Goal: Task Accomplishment & Management: Complete application form

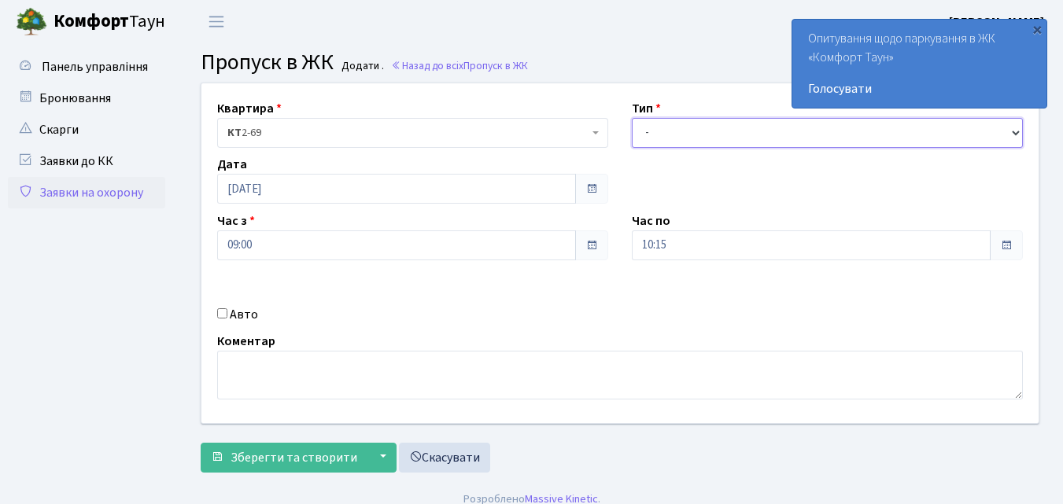
click at [647, 130] on select "- Доставка Таксі Гості Сервіс" at bounding box center [827, 133] width 391 height 30
select select "1"
click at [632, 118] on select "- Доставка Таксі Гості Сервіс" at bounding box center [827, 133] width 391 height 30
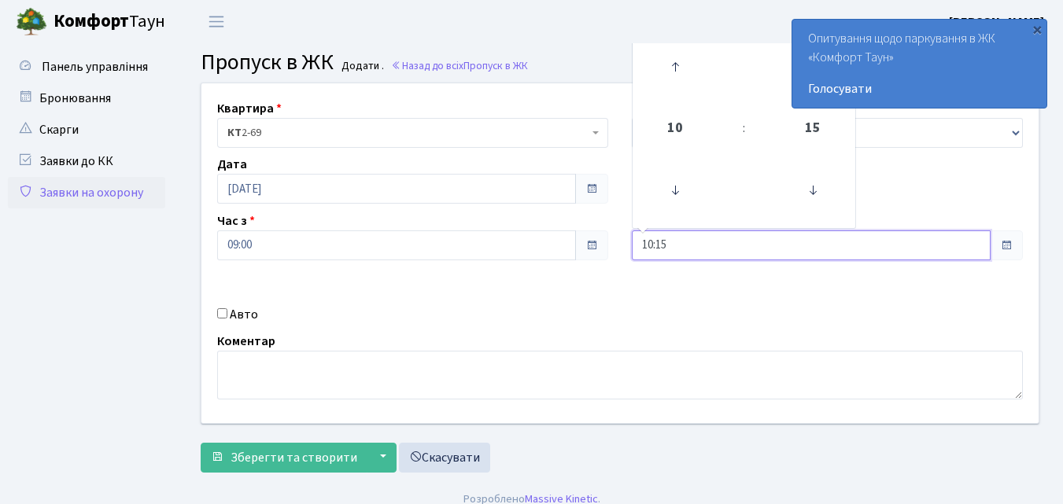
click at [666, 245] on input "10:15" at bounding box center [811, 246] width 359 height 30
click at [686, 58] on icon at bounding box center [675, 67] width 42 height 42
click at [685, 58] on icon at bounding box center [675, 67] width 42 height 42
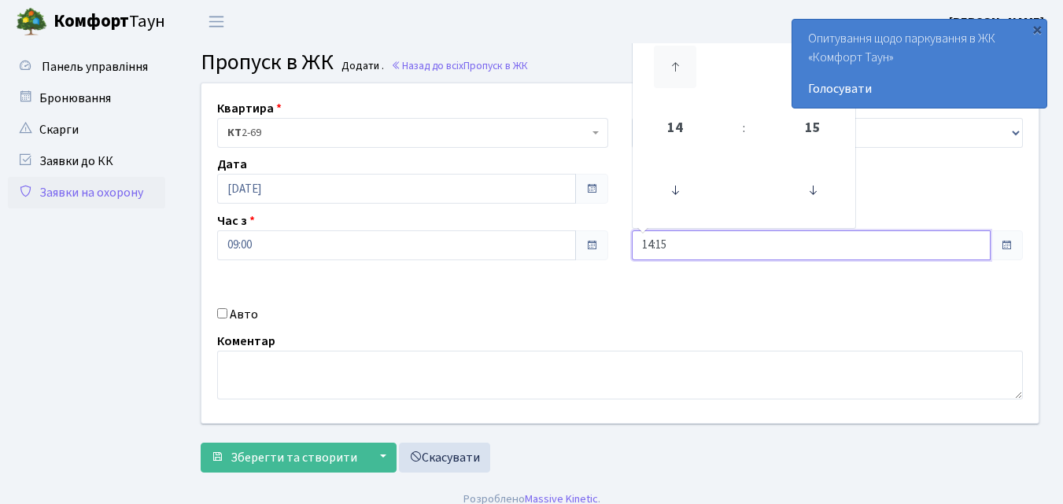
click at [685, 58] on icon at bounding box center [675, 67] width 42 height 42
type input "17:15"
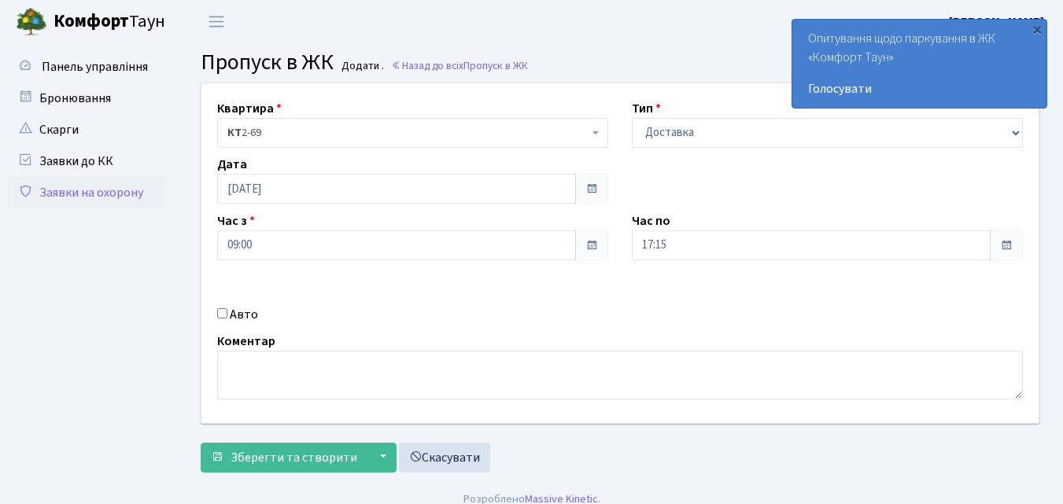
click at [220, 316] on input "Авто" at bounding box center [222, 313] width 10 height 10
checkbox input "true"
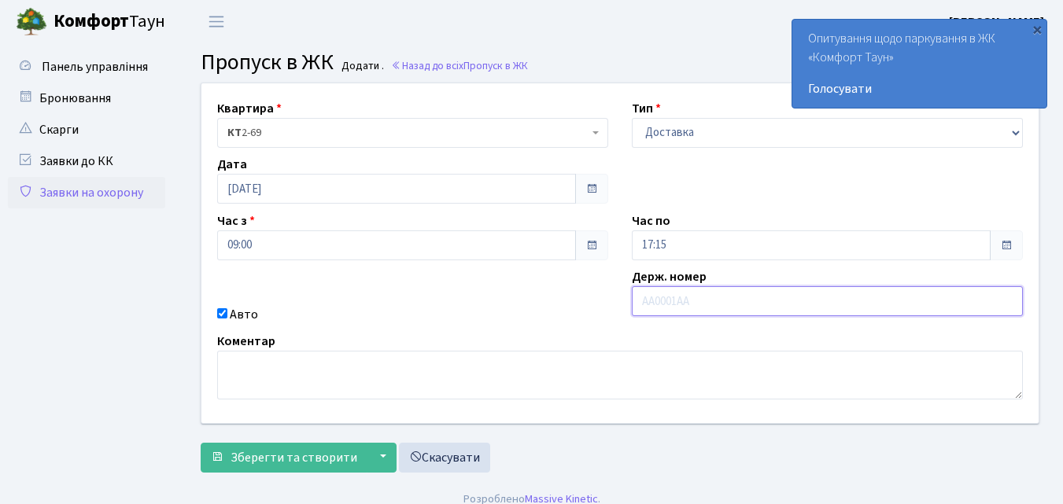
click at [655, 296] on input "text" at bounding box center [827, 301] width 391 height 30
type input "АА2803РТ"
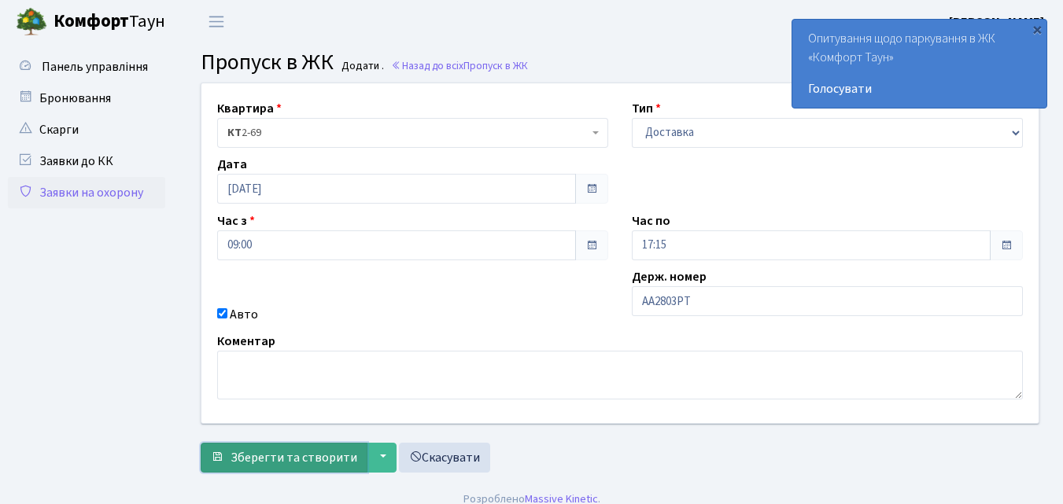
click at [297, 461] on span "Зберегти та створити" at bounding box center [294, 457] width 127 height 17
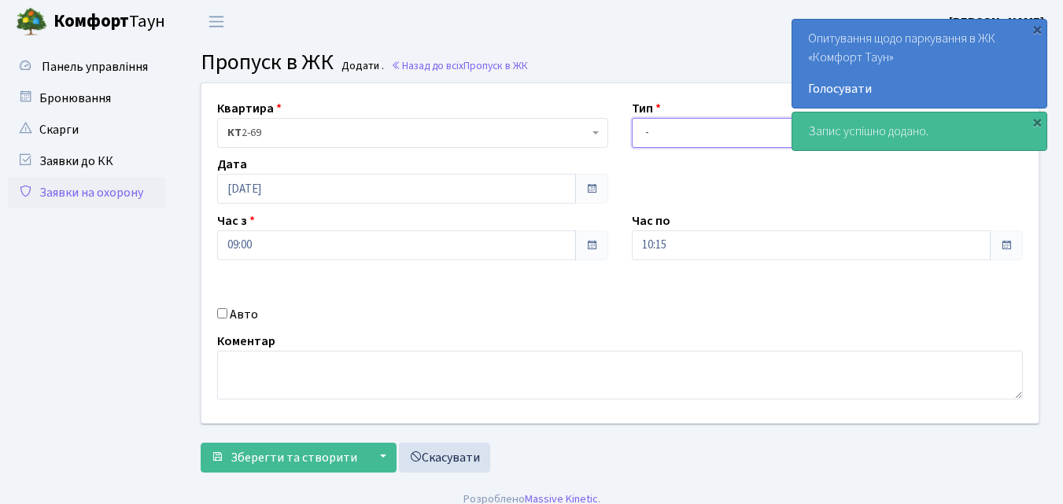
click at [648, 132] on select "- Доставка Таксі Гості Сервіс" at bounding box center [827, 133] width 391 height 30
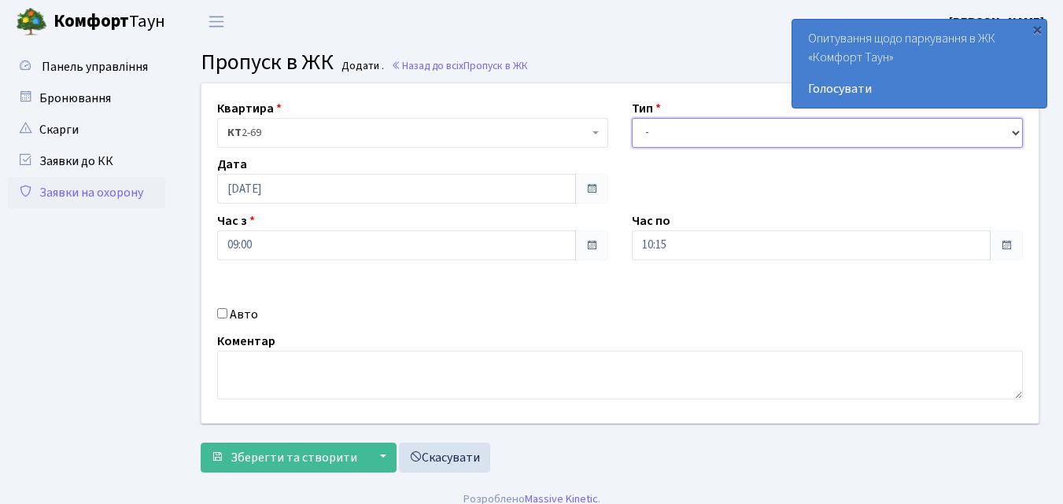
select select "1"
click at [632, 118] on select "- Доставка Таксі Гості Сервіс" at bounding box center [827, 133] width 391 height 30
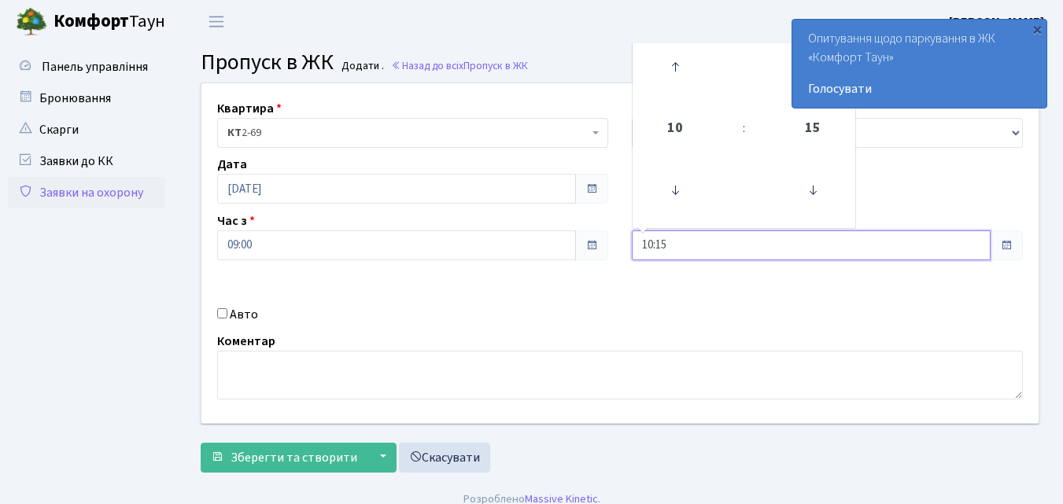
click at [691, 249] on input "10:15" at bounding box center [811, 246] width 359 height 30
click at [683, 68] on icon at bounding box center [675, 67] width 42 height 42
click at [681, 64] on icon at bounding box center [675, 67] width 42 height 42
click at [681, 63] on icon at bounding box center [675, 67] width 42 height 42
click at [681, 61] on icon at bounding box center [675, 67] width 42 height 42
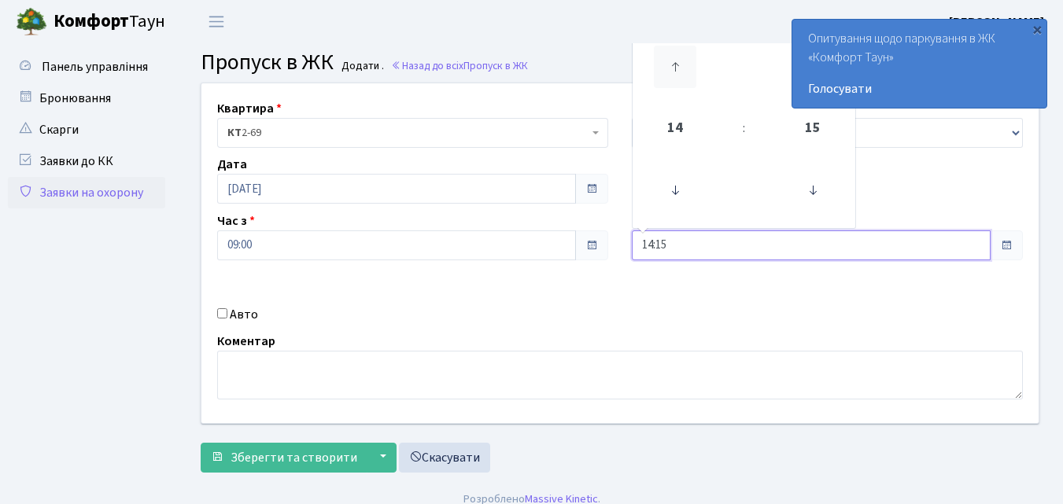
click at [682, 61] on icon at bounding box center [675, 67] width 42 height 42
drag, startPoint x: 666, startPoint y: 65, endPoint x: 622, endPoint y: 87, distance: 49.6
click at [665, 65] on icon at bounding box center [675, 67] width 42 height 42
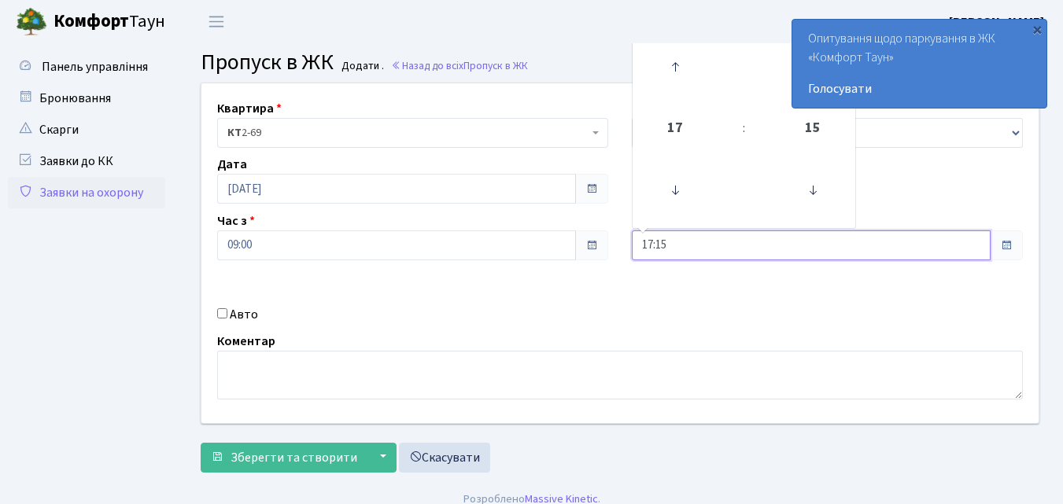
type input "18:15"
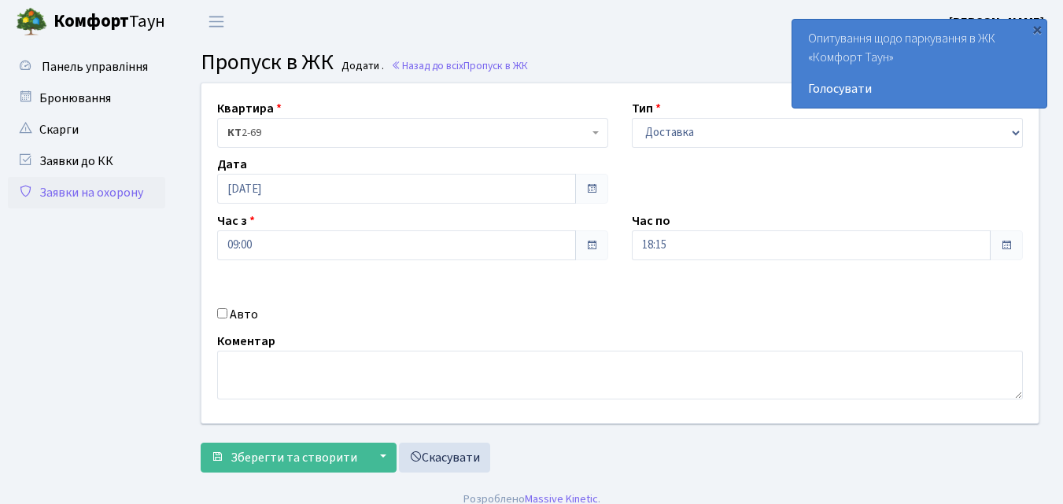
click at [222, 308] on div "Авто" at bounding box center [412, 314] width 415 height 19
click at [220, 313] on input "Авто" at bounding box center [222, 313] width 10 height 10
checkbox input "true"
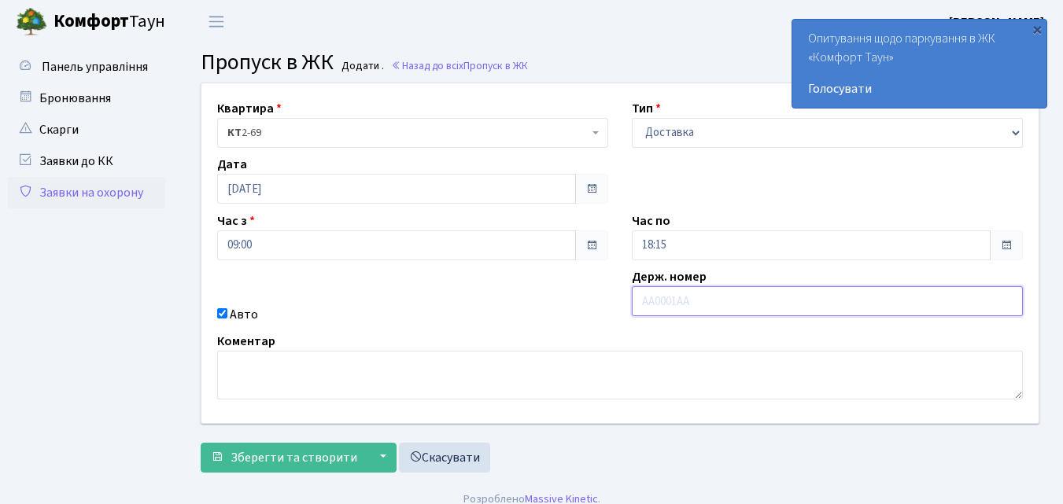
click at [673, 301] on input "text" at bounding box center [827, 301] width 391 height 30
type input "АІ0678НК"
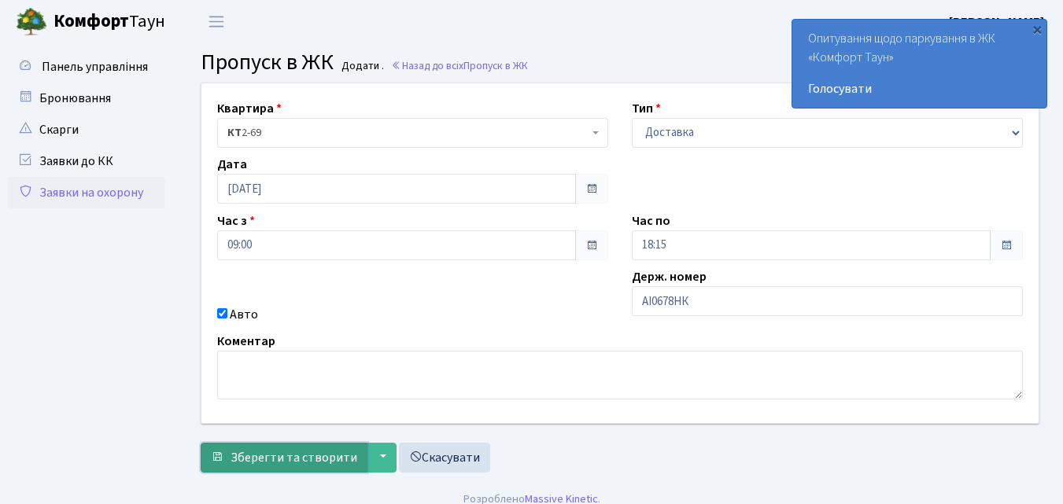
click at [313, 455] on span "Зберегти та створити" at bounding box center [294, 457] width 127 height 17
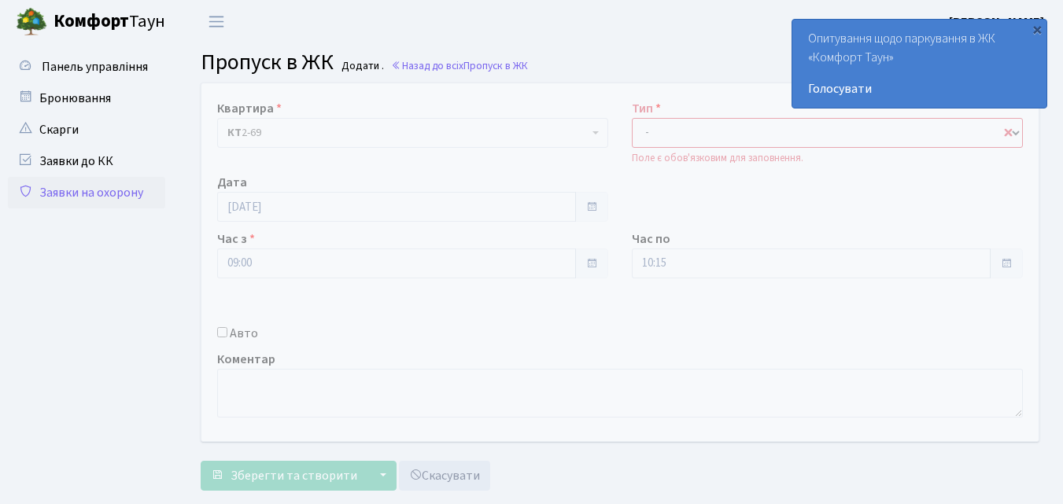
click at [647, 127] on select "- Доставка Таксі Гості Сервіс" at bounding box center [827, 133] width 391 height 30
select select "1"
click at [632, 118] on select "- Доставка Таксі Гості Сервіс" at bounding box center [827, 133] width 391 height 30
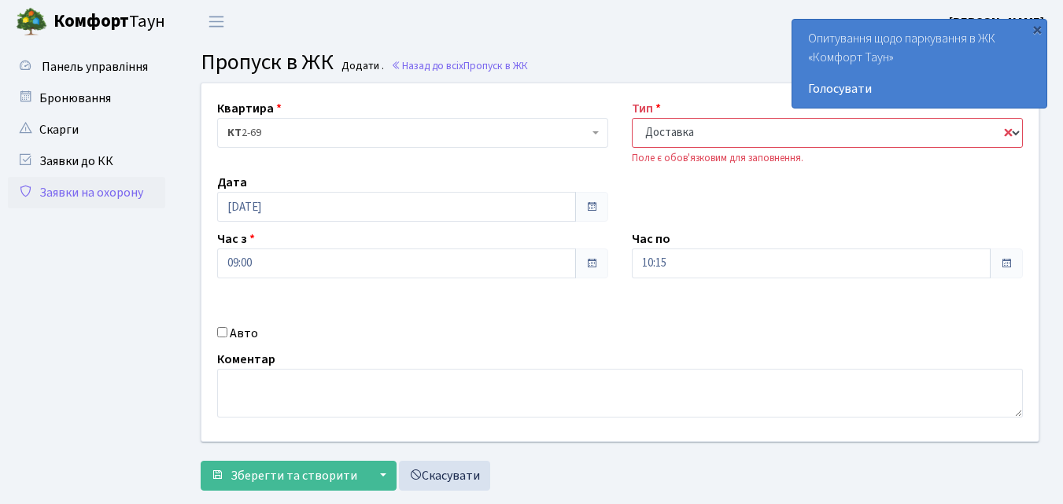
click at [1010, 128] on select "- Доставка Таксі Гості Сервіс" at bounding box center [827, 133] width 391 height 30
click at [632, 118] on select "- Доставка Таксі Гості Сервіс" at bounding box center [827, 133] width 391 height 30
click at [722, 128] on select "- Доставка Таксі Гості Сервіс" at bounding box center [827, 133] width 391 height 30
drag, startPoint x: 727, startPoint y: 365, endPoint x: 718, endPoint y: 302, distance: 63.5
click at [727, 364] on div "Коментар" at bounding box center [619, 384] width 829 height 68
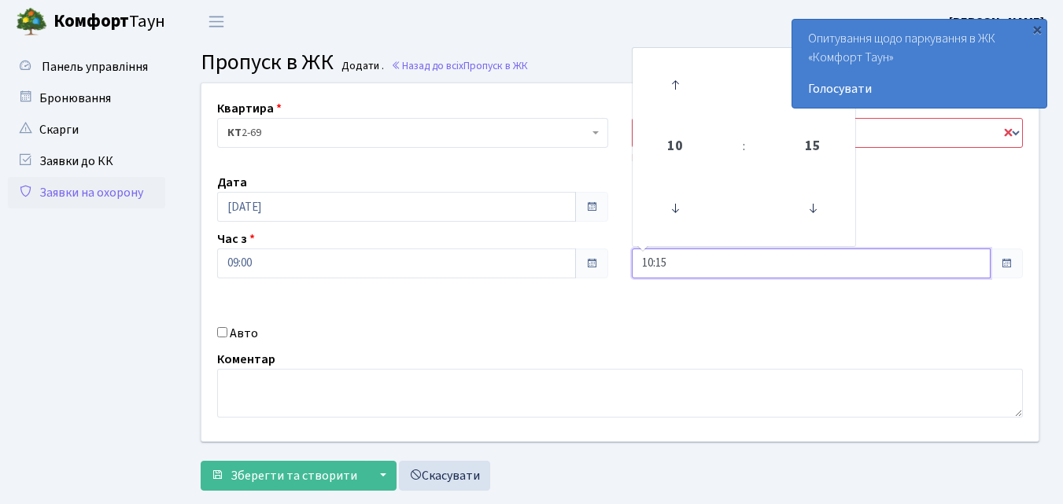
click at [688, 257] on input "10:15" at bounding box center [811, 264] width 359 height 30
click at [676, 79] on icon at bounding box center [675, 85] width 42 height 42
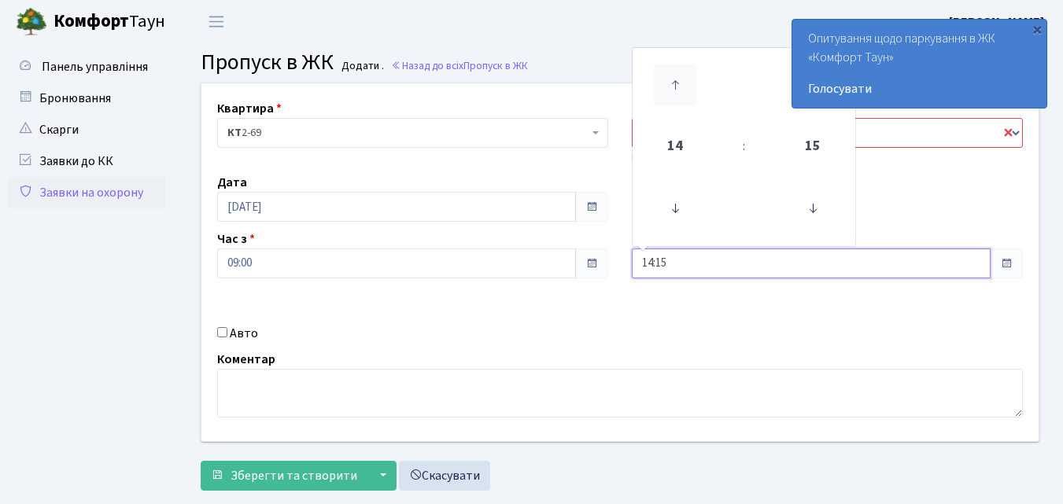
click at [676, 79] on icon at bounding box center [675, 85] width 42 height 42
type input "17:15"
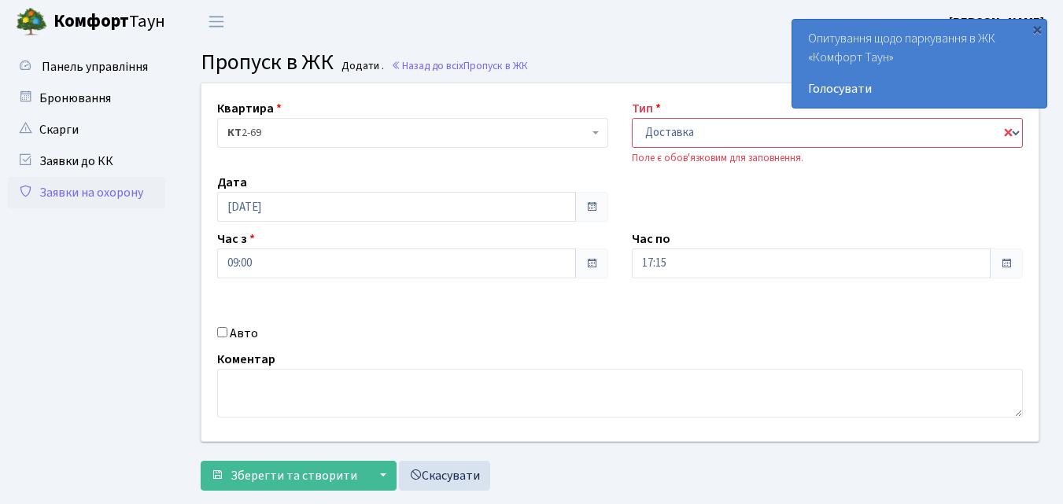
click at [223, 334] on input "Авто" at bounding box center [222, 332] width 10 height 10
checkbox input "true"
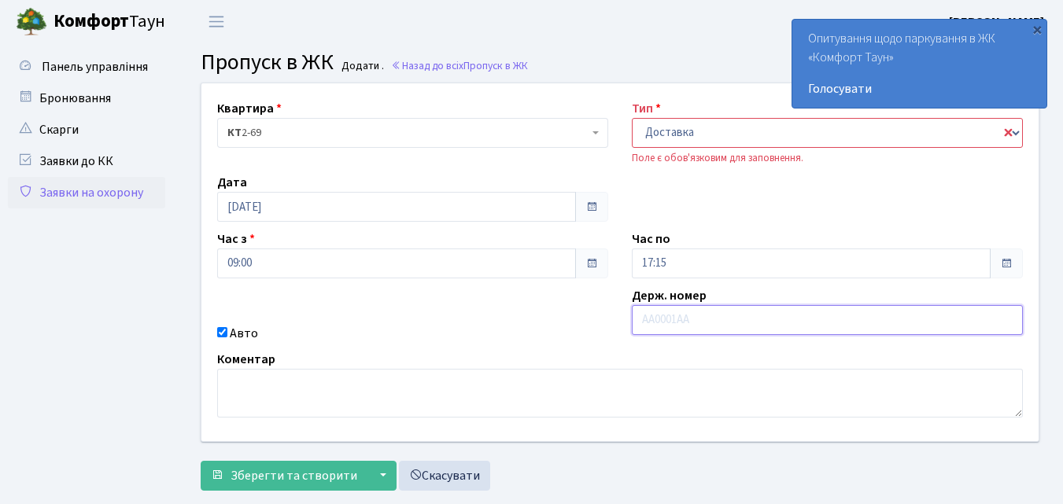
click at [689, 323] on input "text" at bounding box center [827, 320] width 391 height 30
type input "АІ7768ЕІ"
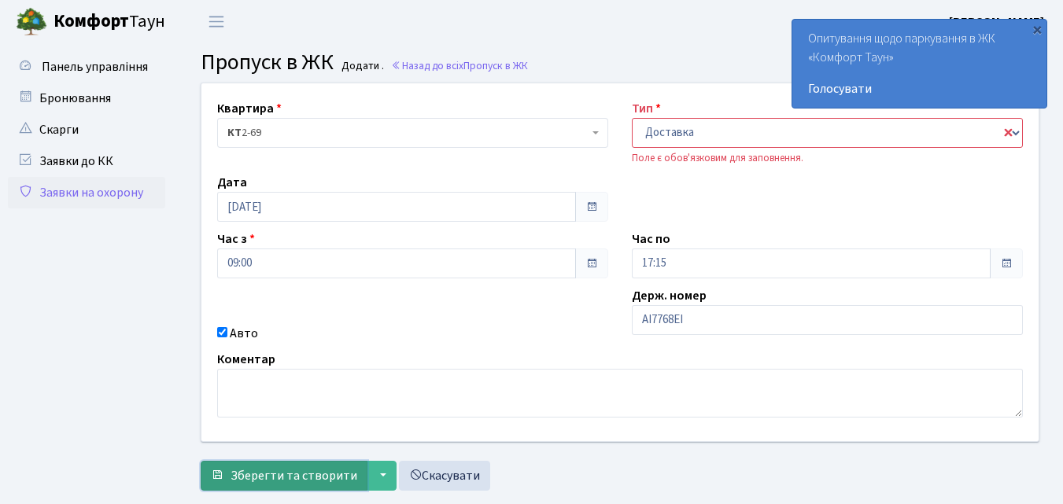
click at [301, 467] on span "Зберегти та створити" at bounding box center [294, 475] width 127 height 17
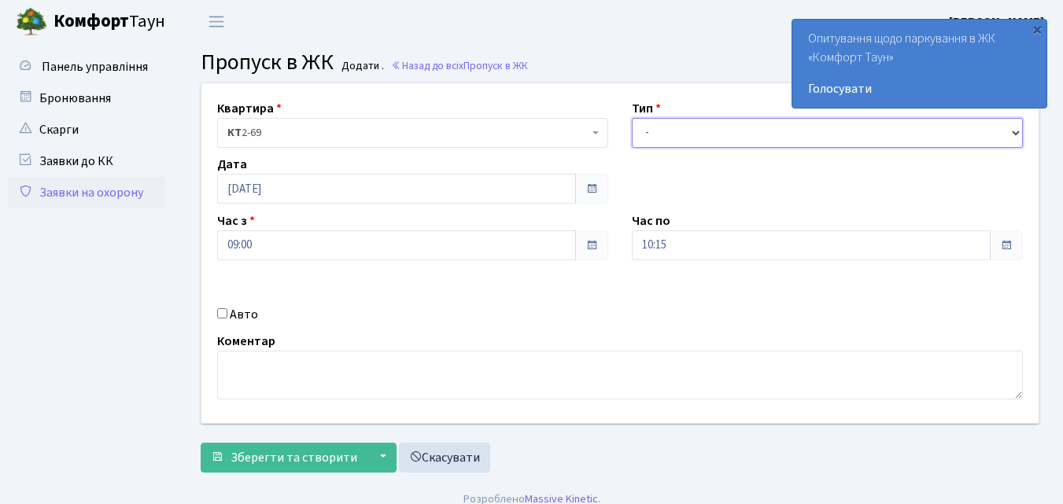
click at [647, 135] on select "- Доставка Таксі Гості Сервіс" at bounding box center [827, 133] width 391 height 30
select select "1"
click at [632, 118] on select "- Доставка Таксі Гості Сервіс" at bounding box center [827, 133] width 391 height 30
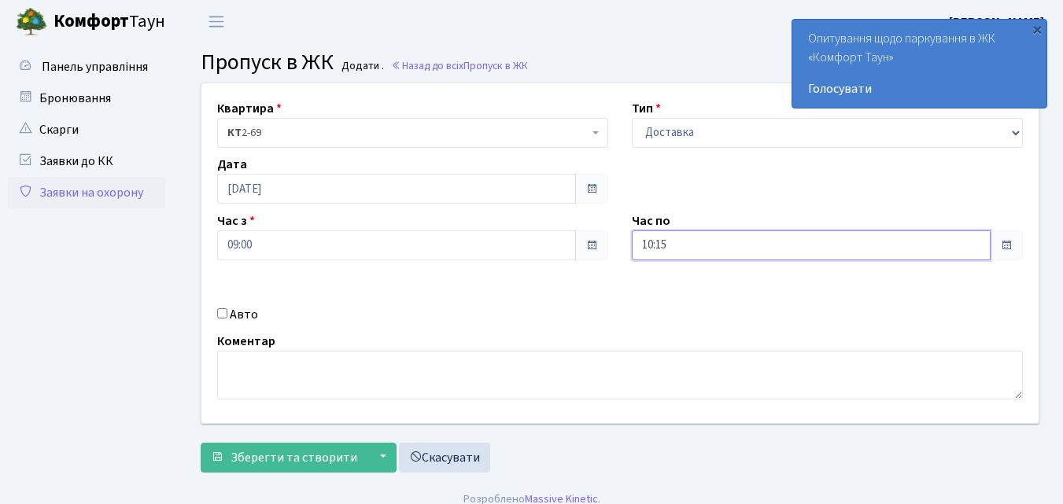
click at [681, 245] on input "10:15" at bounding box center [811, 246] width 359 height 30
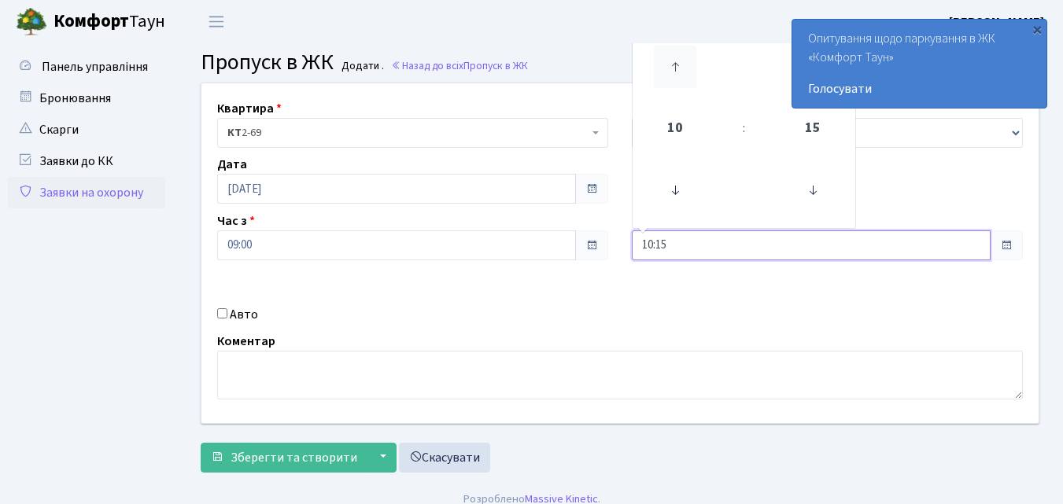
click at [677, 63] on icon at bounding box center [675, 67] width 42 height 42
click at [678, 66] on icon at bounding box center [675, 67] width 42 height 42
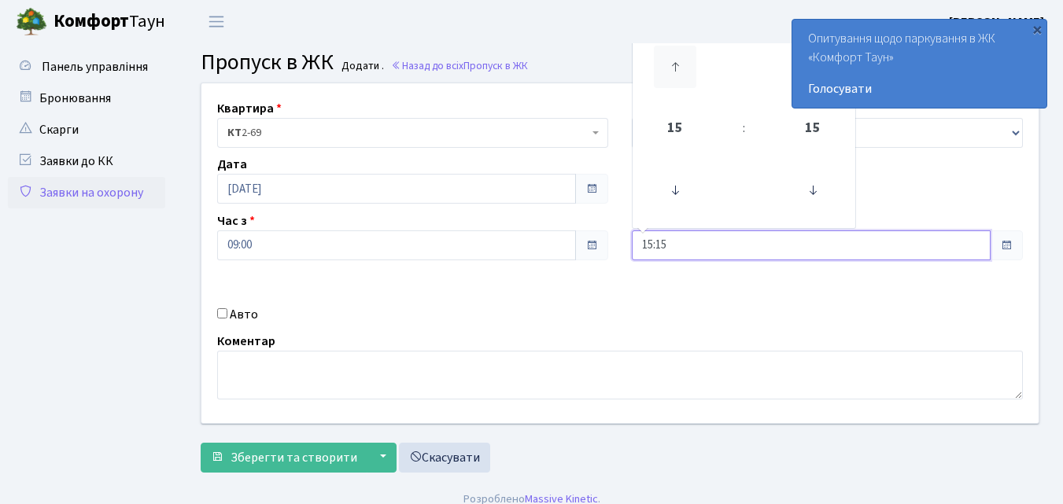
click at [678, 66] on icon at bounding box center [675, 67] width 42 height 42
click at [677, 66] on icon at bounding box center [675, 67] width 42 height 42
click at [676, 66] on icon at bounding box center [675, 67] width 42 height 42
drag, startPoint x: 676, startPoint y: 66, endPoint x: 644, endPoint y: 85, distance: 36.7
click at [675, 65] on icon at bounding box center [675, 67] width 42 height 42
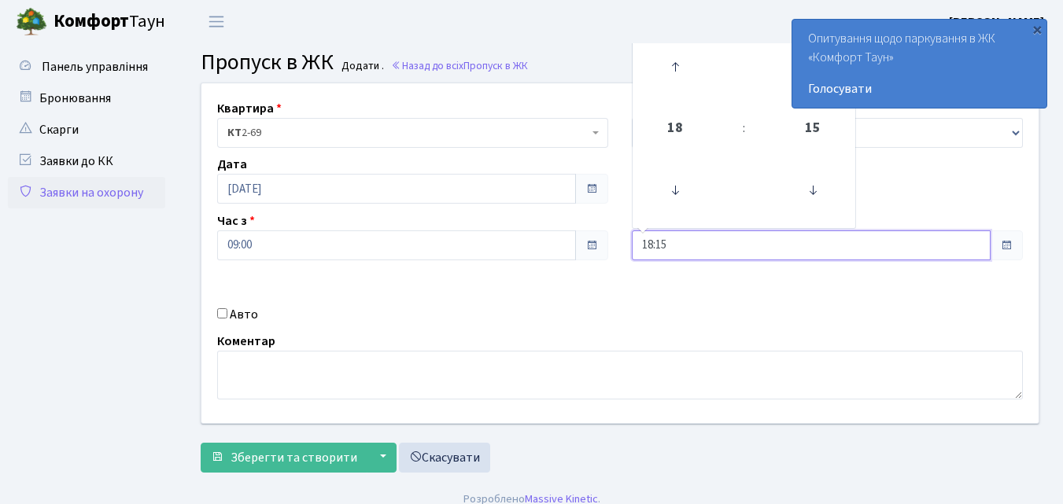
type input "19:15"
click at [226, 313] on input "Авто" at bounding box center [222, 313] width 10 height 10
checkbox input "true"
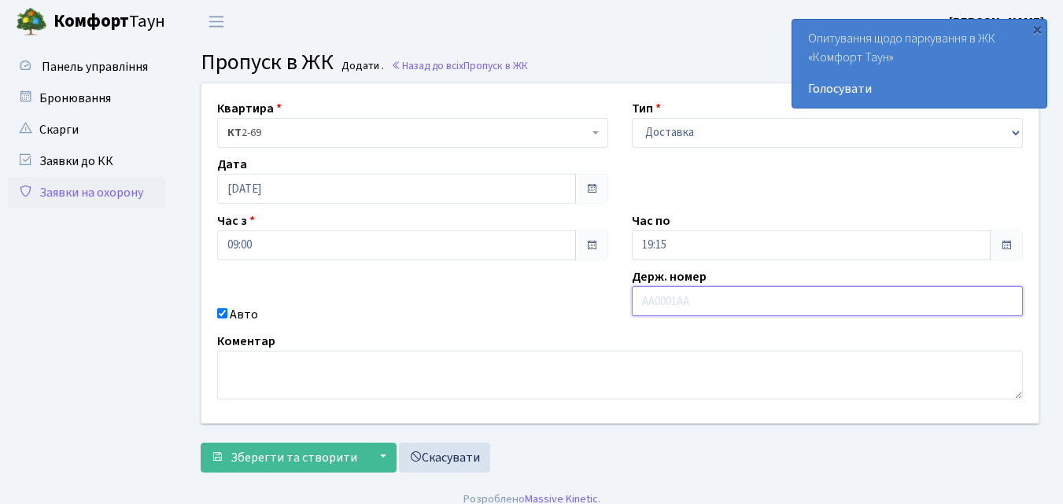
click at [715, 299] on input "text" at bounding box center [827, 301] width 391 height 30
type input "КА0871РН"
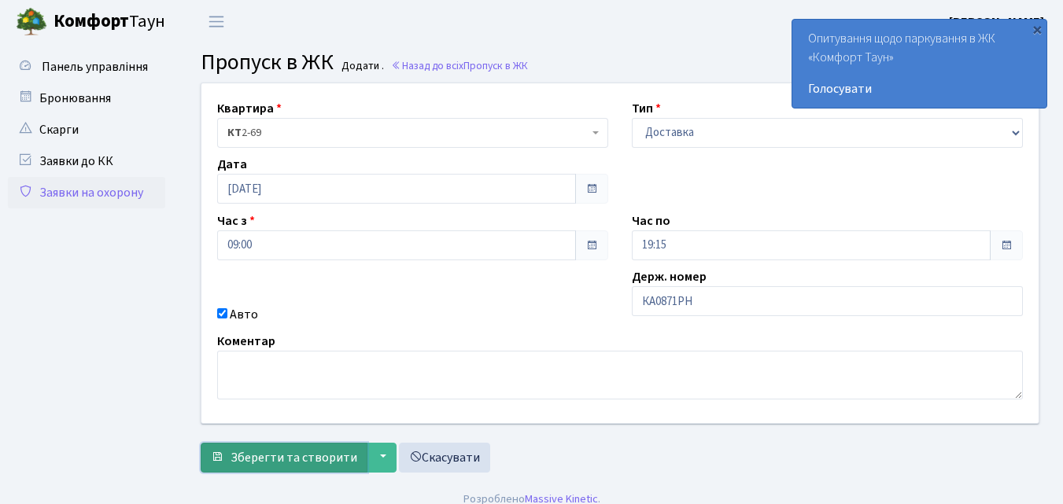
click at [261, 455] on span "Зберегти та створити" at bounding box center [294, 457] width 127 height 17
